Goal: Information Seeking & Learning: Learn about a topic

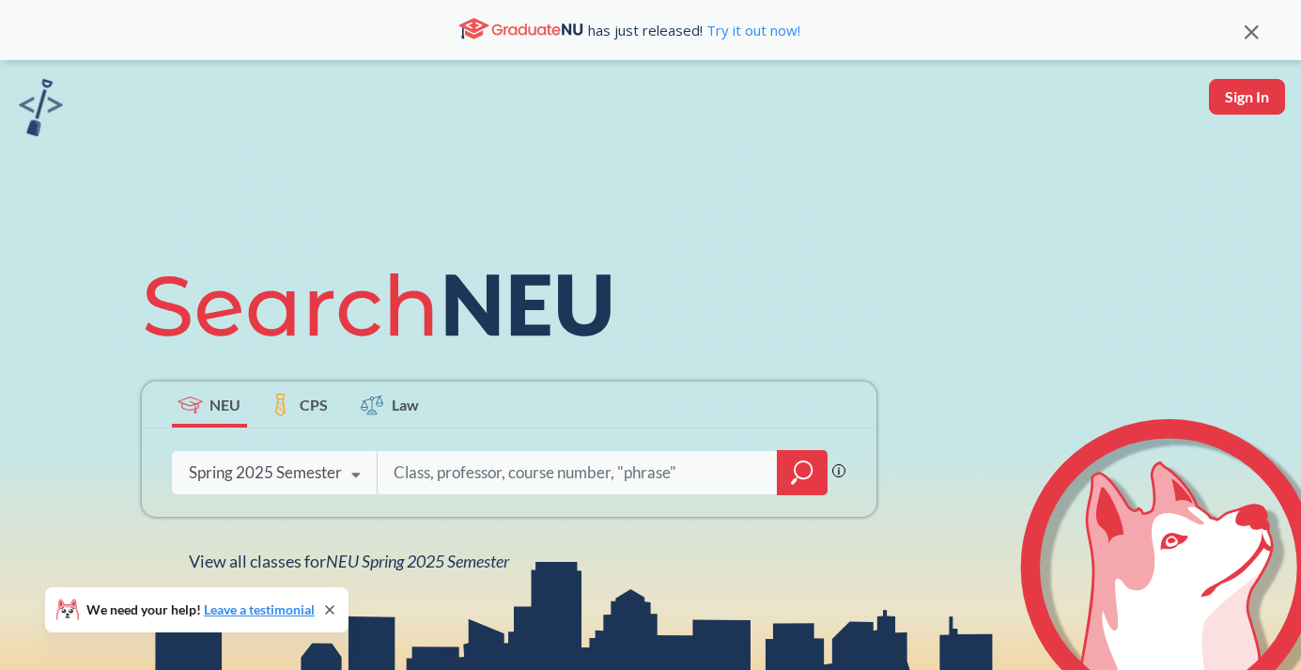
click at [248, 494] on div "Spring 2025 Semester Fall 2025 Semester Summer 2 2025 Semester Summer Full 2025…" at bounding box center [275, 472] width 206 height 47
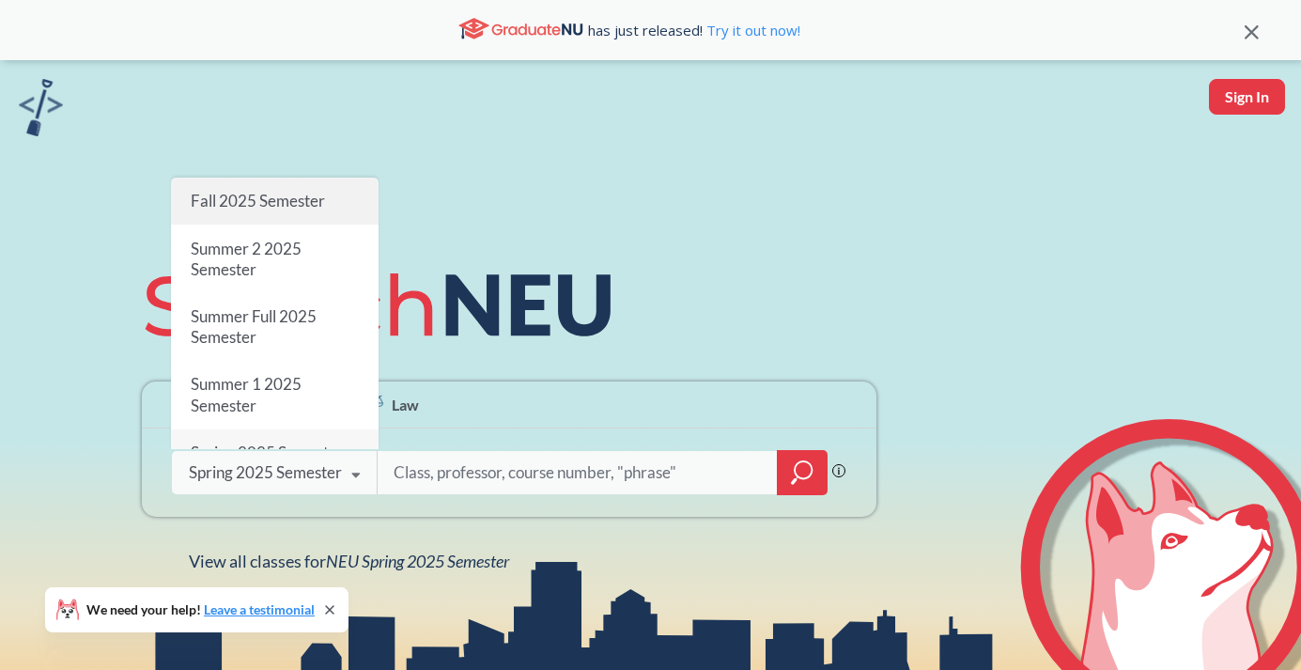
click at [251, 209] on span "Fall 2025 Semester" at bounding box center [257, 201] width 134 height 20
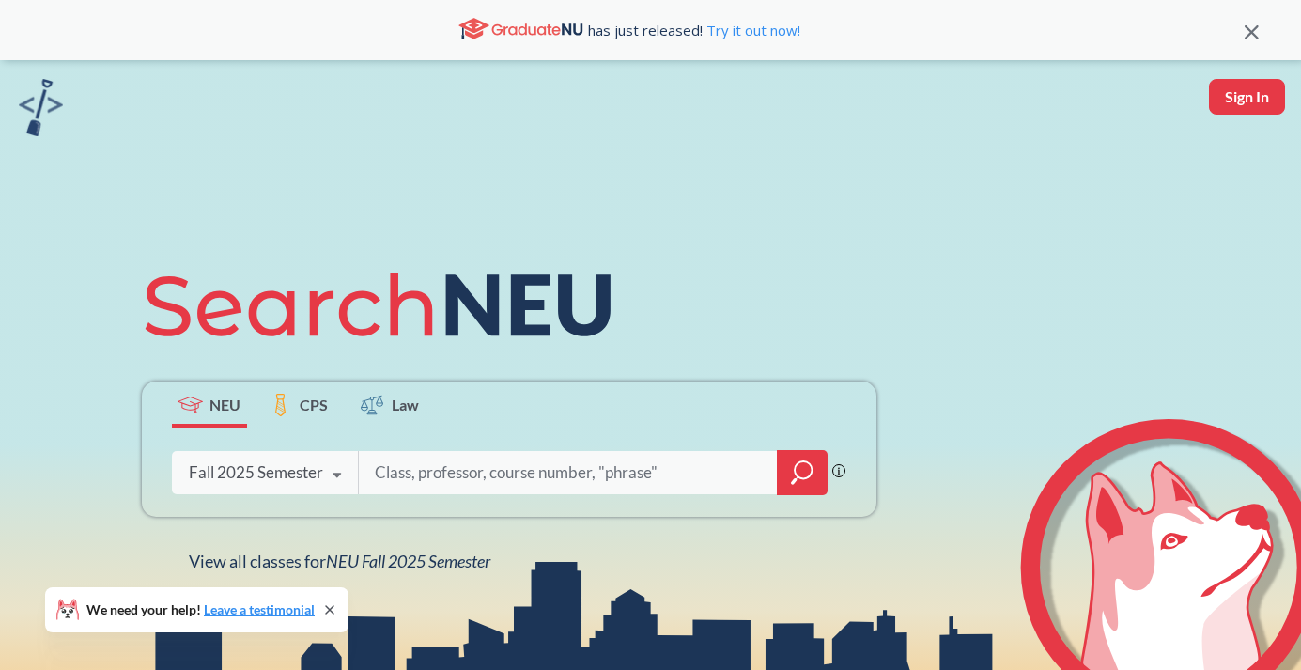
click at [450, 472] on input "search" at bounding box center [568, 472] width 391 height 39
type input "CS 5001"
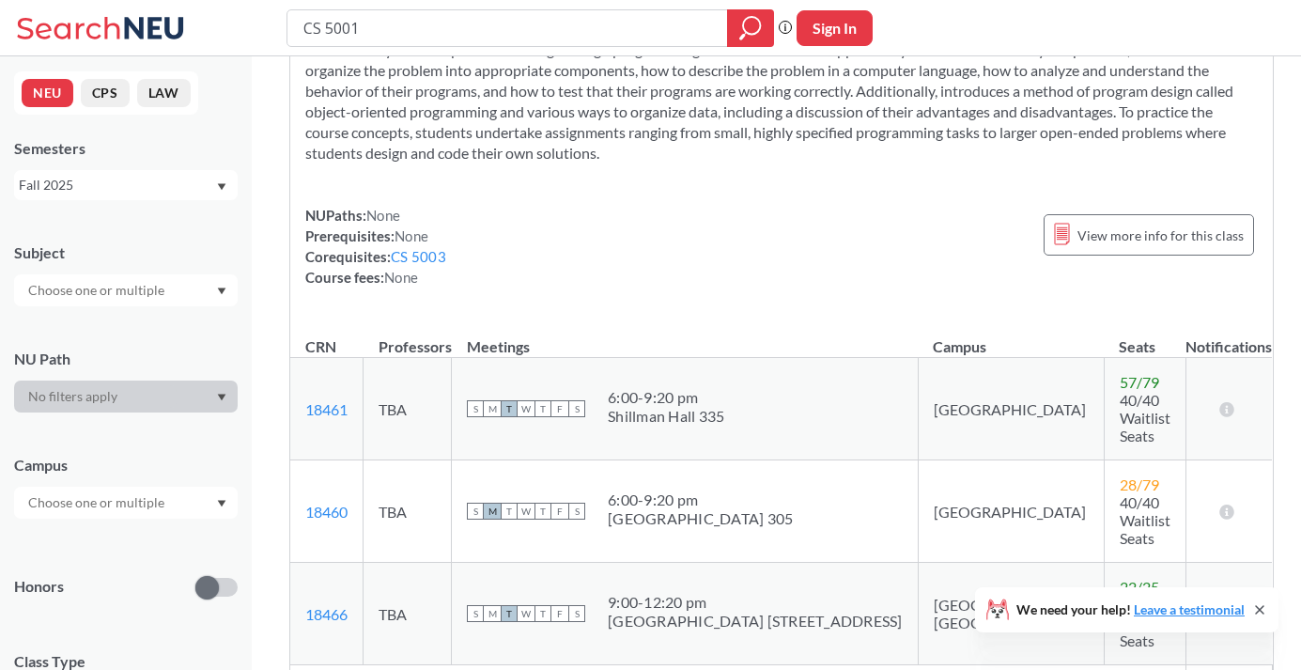
scroll to position [115, 0]
click at [330, 399] on link "18461" at bounding box center [326, 408] width 42 height 18
click at [444, 21] on input "CS 500" at bounding box center [508, 28] width 412 height 32
type input "CS 5003"
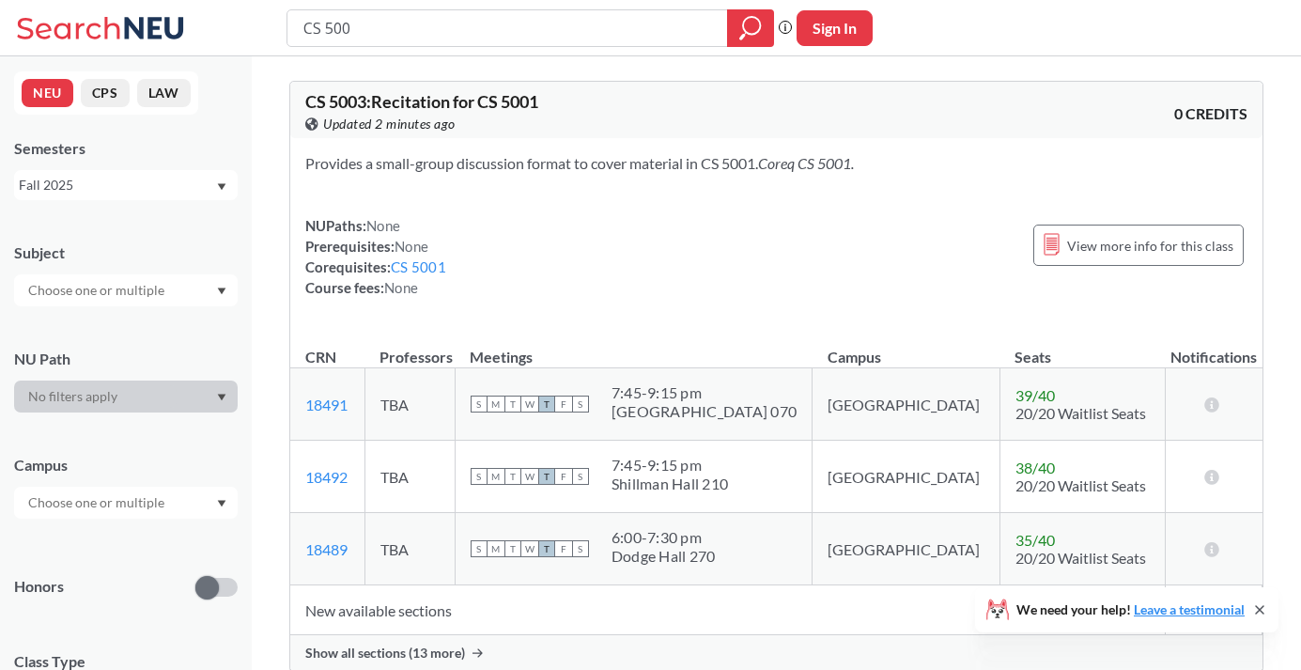
type input "CS 5002"
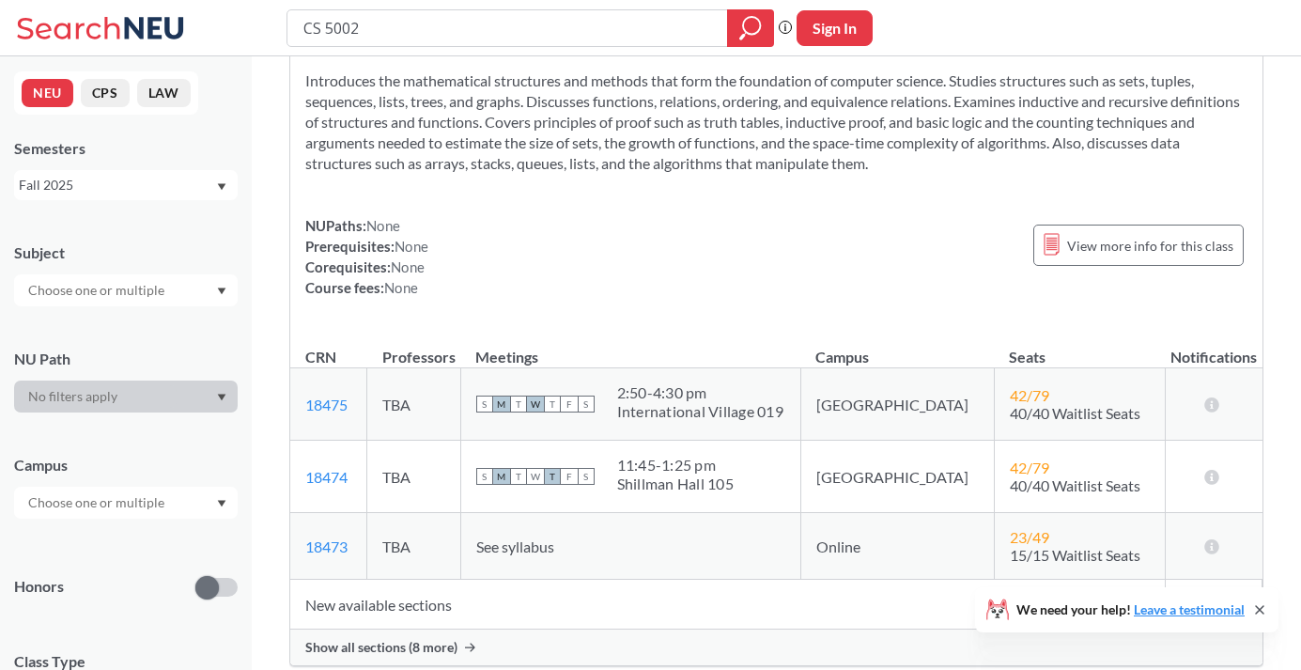
scroll to position [89, 0]
